Goal: Task Accomplishment & Management: Manage account settings

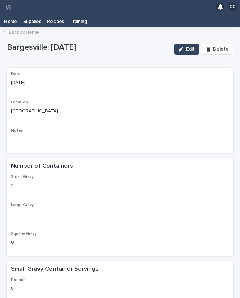
click at [20, 28] on link "Back to Home" at bounding box center [24, 32] width 30 height 8
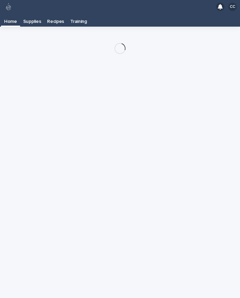
scroll to position [11, 0]
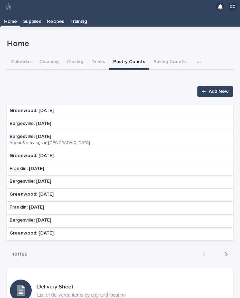
click at [217, 89] on span "Add New" at bounding box center [219, 91] width 20 height 5
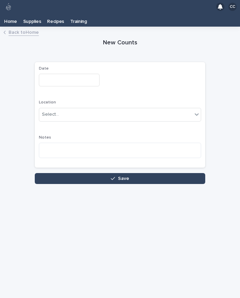
click at [50, 74] on input "text" at bounding box center [69, 80] width 61 height 13
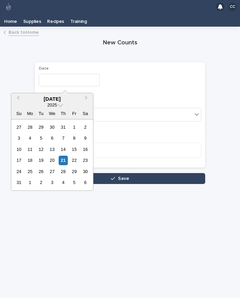
click at [61, 155] on div "21" at bounding box center [63, 159] width 9 height 9
type input "**********"
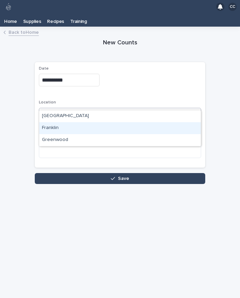
click at [51, 122] on div "Franklin" at bounding box center [120, 128] width 162 height 12
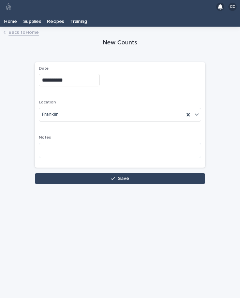
click at [164, 173] on button "Save" at bounding box center [120, 178] width 170 height 11
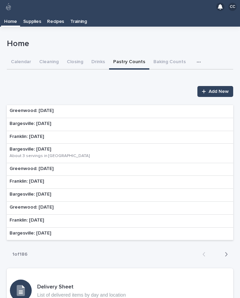
click at [28, 134] on p "Franklin: [DATE]" at bounding box center [27, 137] width 34 height 6
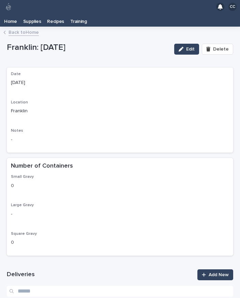
click at [220, 269] on link "Add New" at bounding box center [215, 274] width 36 height 11
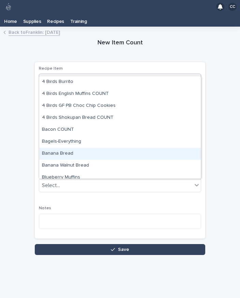
click at [53, 148] on div "Banana Bread" at bounding box center [120, 154] width 162 height 12
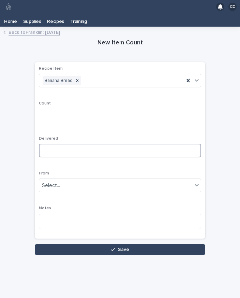
click at [62, 144] on input at bounding box center [120, 150] width 162 height 14
type input "*"
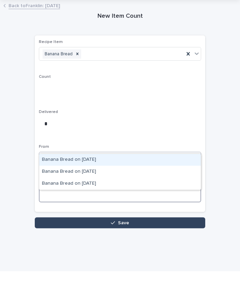
click at [186, 213] on textarea at bounding box center [120, 220] width 162 height 15
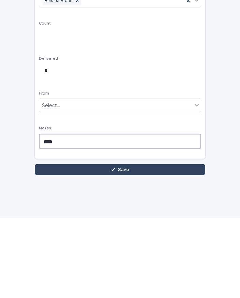
type textarea "****"
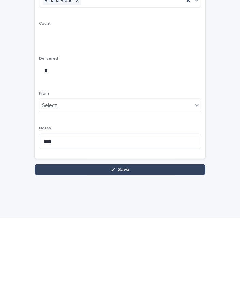
click at [174, 244] on button "Save" at bounding box center [120, 249] width 170 height 11
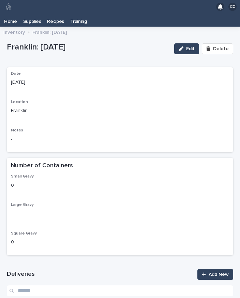
click at [213, 269] on link "Add New" at bounding box center [215, 274] width 36 height 11
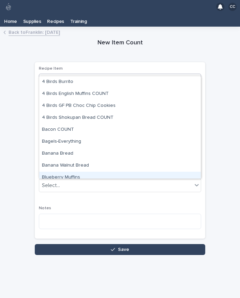
click at [93, 171] on div "Blueberry Muffins" at bounding box center [120, 177] width 162 height 12
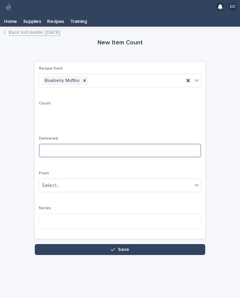
click at [133, 143] on input at bounding box center [120, 150] width 162 height 14
type input "**"
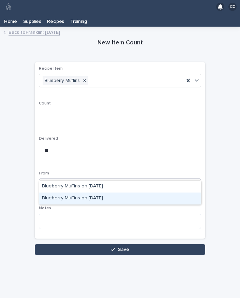
click at [116, 192] on div "Blueberry Muffins on [DATE]" at bounding box center [120, 198] width 162 height 12
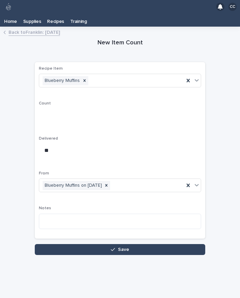
click at [146, 244] on button "Save" at bounding box center [120, 249] width 170 height 11
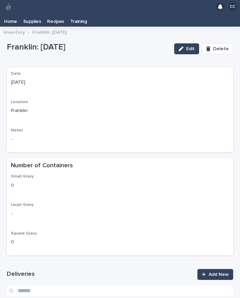
click at [217, 272] on span "Add New" at bounding box center [219, 274] width 20 height 5
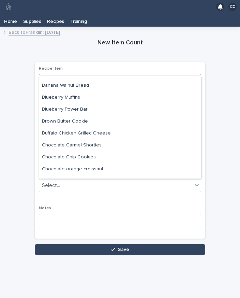
scroll to position [86, 0]
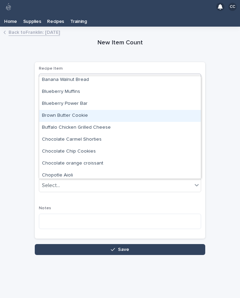
click at [116, 110] on div "Brown Butter Cookie" at bounding box center [120, 116] width 162 height 12
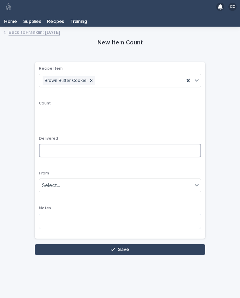
click at [152, 143] on input at bounding box center [120, 150] width 162 height 14
type input "*"
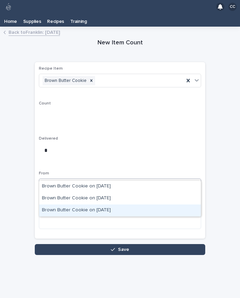
click at [120, 204] on div "Brown Butter Cookie on [DATE]" at bounding box center [120, 210] width 162 height 12
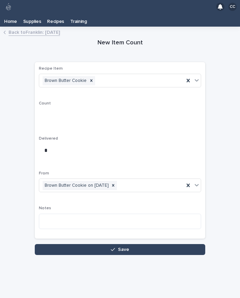
click at [139, 244] on button "Save" at bounding box center [120, 249] width 170 height 11
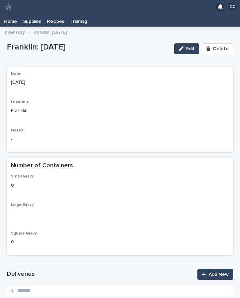
click at [211, 272] on span "Add New" at bounding box center [219, 274] width 20 height 5
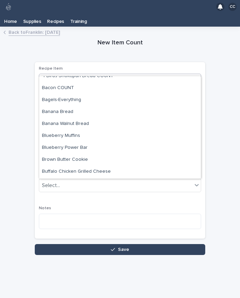
scroll to position [41, 0]
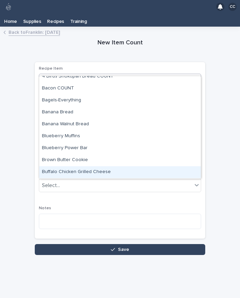
click at [113, 166] on div "Buffalo Chicken Grilled Cheese" at bounding box center [120, 172] width 162 height 12
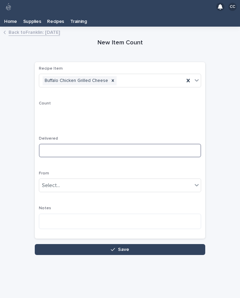
click at [125, 143] on input at bounding box center [120, 150] width 162 height 14
type input "*"
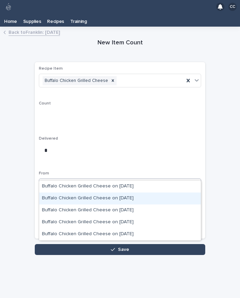
click at [135, 192] on div "Buffalo Chicken Grilled Cheese on [DATE]" at bounding box center [120, 198] width 162 height 12
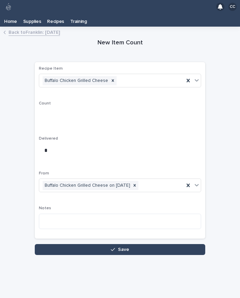
click at [159, 244] on button "Save" at bounding box center [120, 249] width 170 height 11
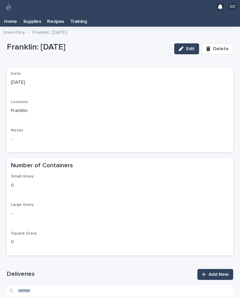
click at [210, 272] on span "Add New" at bounding box center [219, 274] width 20 height 5
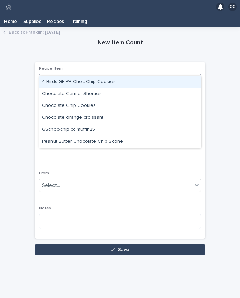
click at [131, 100] on div "Chocolate Chip Cookies" at bounding box center [120, 106] width 162 height 12
type input "****"
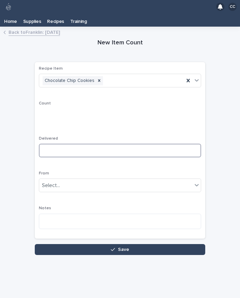
click at [124, 143] on input at bounding box center [120, 150] width 162 height 14
type input "*"
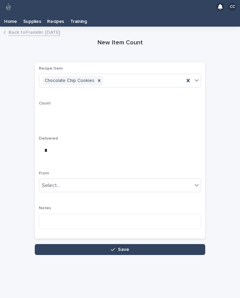
click at [143, 173] on body "CC Home Supplies Recipes Training Back to [GEOGRAPHIC_DATA]: [DATE] Loading... …" at bounding box center [120, 149] width 240 height 298
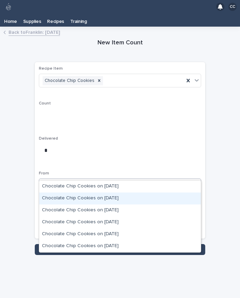
click at [130, 192] on div "Chocolate Chip Cookies on [DATE]" at bounding box center [120, 198] width 162 height 12
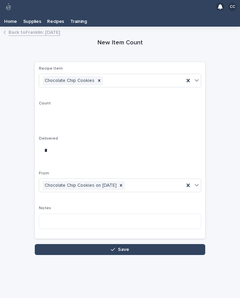
click at [147, 244] on button "Save" at bounding box center [120, 249] width 170 height 11
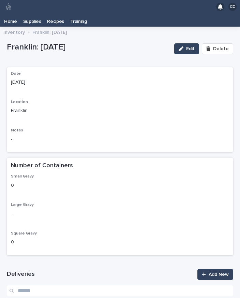
click at [216, 272] on span "Add New" at bounding box center [219, 274] width 20 height 5
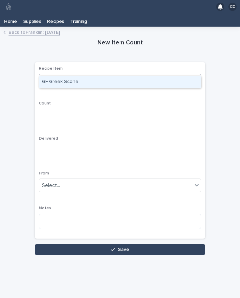
type input "****"
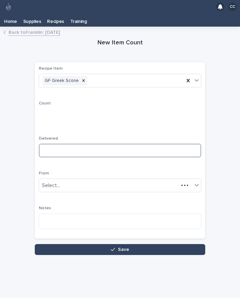
click at [125, 143] on input at bounding box center [120, 150] width 162 height 14
type input "*"
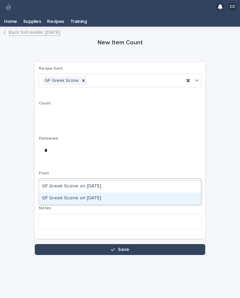
click at [133, 192] on div "GF Greek Scone on [DATE]" at bounding box center [120, 198] width 162 height 12
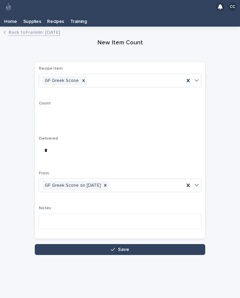
click at [152, 244] on button "Save" at bounding box center [120, 249] width 170 height 11
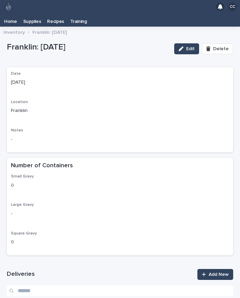
click at [208, 272] on div at bounding box center [205, 274] width 7 height 5
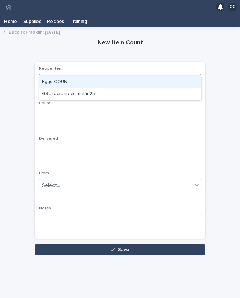
click at [123, 88] on div "GSchoc/chip cc muffin25" at bounding box center [120, 94] width 162 height 12
type input "**"
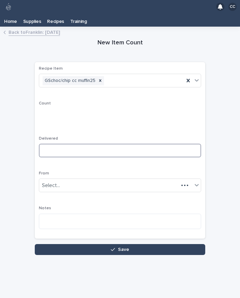
click at [112, 143] on input at bounding box center [120, 150] width 162 height 14
type input "*"
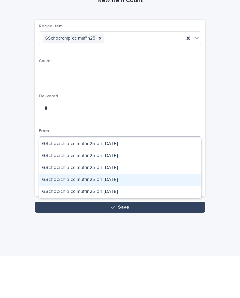
click at [128, 216] on div "GSchoc/chip cc muffin25 on [DATE]" at bounding box center [120, 222] width 162 height 12
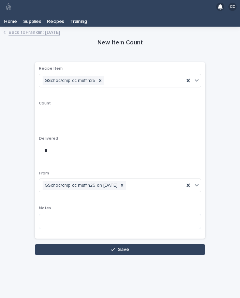
click at [163, 244] on button "Save" at bounding box center [120, 249] width 170 height 11
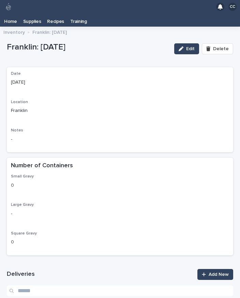
click at [217, 269] on link "Add New" at bounding box center [215, 274] width 36 height 11
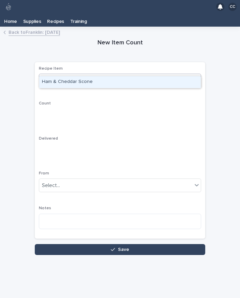
click at [140, 76] on div "Ham & Cheddar Scone" at bounding box center [120, 82] width 162 height 12
type input "***"
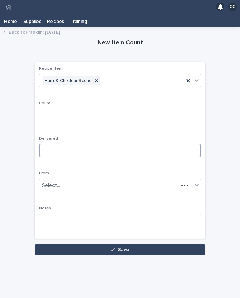
click at [125, 143] on input at bounding box center [120, 150] width 162 height 14
type input "*"
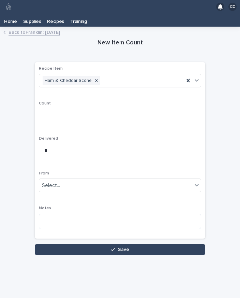
click at [167, 171] on div "From Select..." at bounding box center [120, 184] width 162 height 27
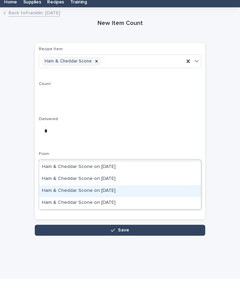
click at [226, 138] on div "New Item Count Loading... Saving… Loading... Saving… Loading... Saving… Recipe …" at bounding box center [120, 143] width 226 height 224
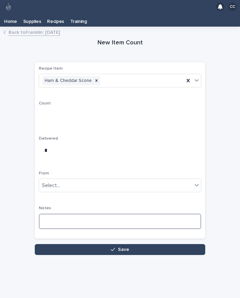
click at [149, 213] on textarea at bounding box center [120, 220] width 162 height 15
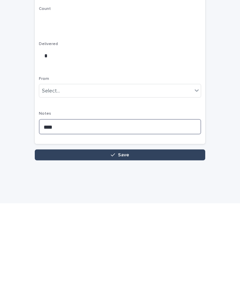
type textarea "****"
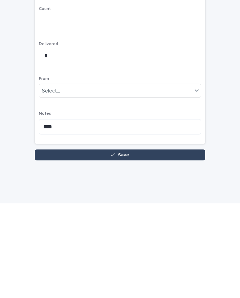
click at [171, 244] on button "Save" at bounding box center [120, 249] width 170 height 11
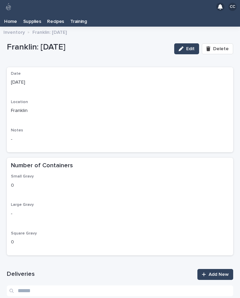
click at [218, 269] on link "Add New" at bounding box center [215, 274] width 36 height 11
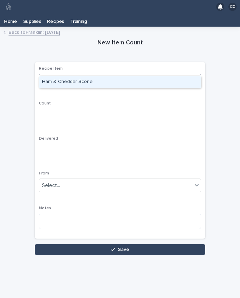
click at [136, 76] on div "Ham & Cheddar Scone" at bounding box center [120, 82] width 162 height 12
type input "***"
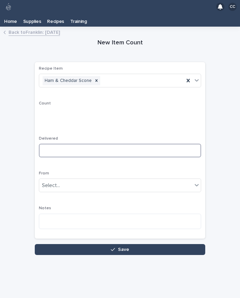
click at [107, 143] on input at bounding box center [120, 150] width 162 height 14
type input "**"
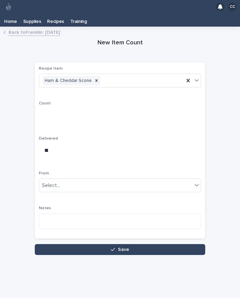
click at [162, 171] on div "From Select..." at bounding box center [120, 184] width 162 height 27
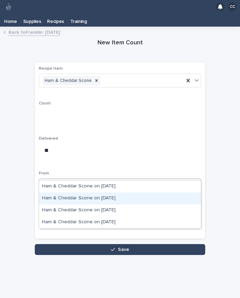
click at [126, 192] on div "Ham & Cheddar Scone on [DATE]" at bounding box center [120, 198] width 162 height 12
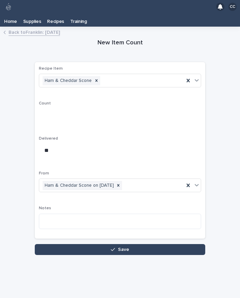
click at [180, 244] on button "Save" at bounding box center [120, 249] width 170 height 11
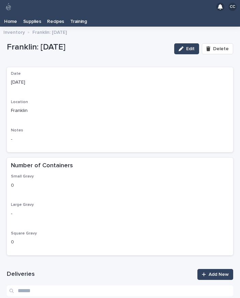
click at [217, 272] on span "Add New" at bounding box center [219, 274] width 20 height 5
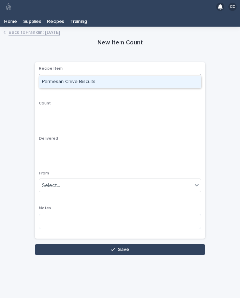
type input "***"
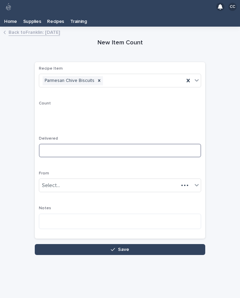
click at [111, 143] on input at bounding box center [120, 150] width 162 height 14
type input "**"
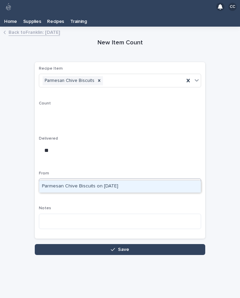
click at [130, 180] on div "Parmesan Chive Biscuits on [DATE]" at bounding box center [120, 186] width 162 height 12
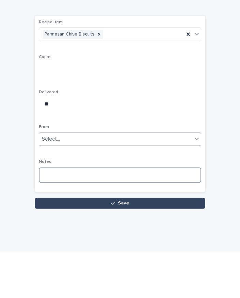
click at [152, 213] on textarea at bounding box center [120, 220] width 162 height 15
type textarea "****"
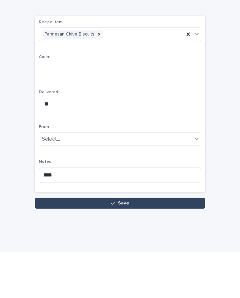
click at [154, 244] on button "Save" at bounding box center [120, 249] width 170 height 11
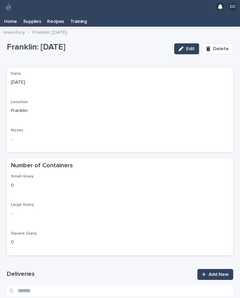
click at [217, 272] on span "Add New" at bounding box center [219, 274] width 20 height 5
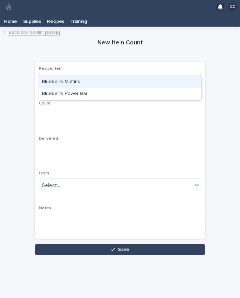
click at [102, 88] on div "Blueberry Power Bar" at bounding box center [120, 94] width 162 height 12
type input "****"
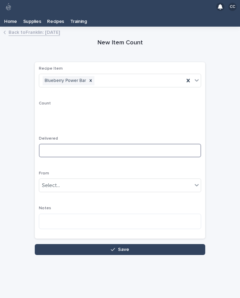
click at [126, 143] on input at bounding box center [120, 150] width 162 height 14
type input "*"
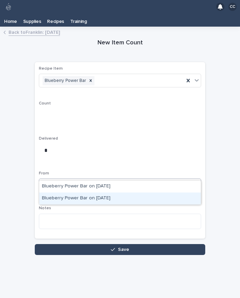
click at [119, 192] on div "Blueberry Power Bar on [DATE]" at bounding box center [120, 198] width 162 height 12
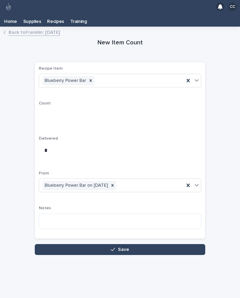
click at [147, 244] on button "Save" at bounding box center [120, 249] width 170 height 11
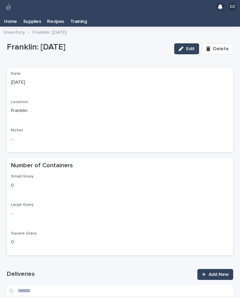
click at [218, 272] on span "Add New" at bounding box center [219, 274] width 20 height 5
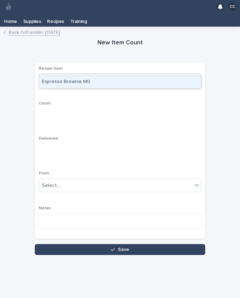
type input "***"
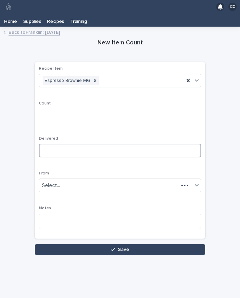
click at [124, 143] on input at bounding box center [120, 150] width 162 height 14
type input "*"
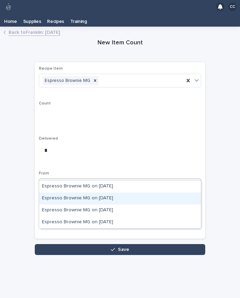
click at [126, 192] on div "Espresso Brownie MG on [DATE]" at bounding box center [120, 198] width 162 height 12
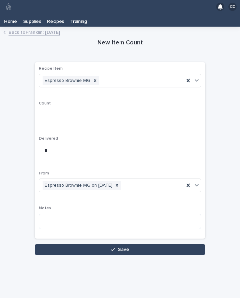
click at [177, 244] on button "Save" at bounding box center [120, 249] width 170 height 11
